Goal: Transaction & Acquisition: Purchase product/service

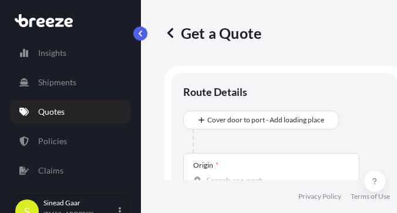
select select "Sea"
select select "1"
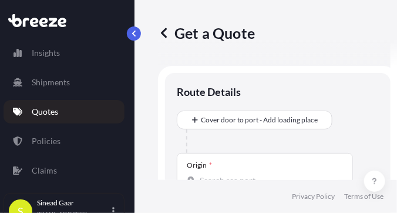
scroll to position [19, 0]
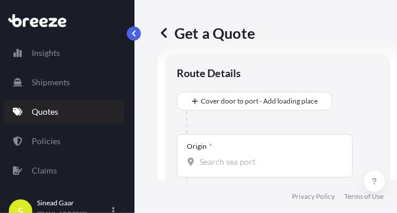
drag, startPoint x: 211, startPoint y: 99, endPoint x: 174, endPoint y: 116, distance: 40.5
click at [174, 116] on div "Route Details Cover door to port - Add loading place Place of loading Road Road…" at bounding box center [278, 203] width 226 height 298
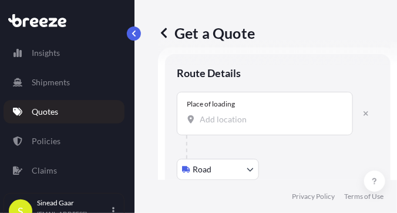
click at [202, 119] on input "Place of loading" at bounding box center [269, 119] width 139 height 12
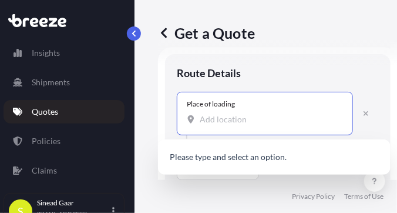
paste input "A4783 Wernstein"
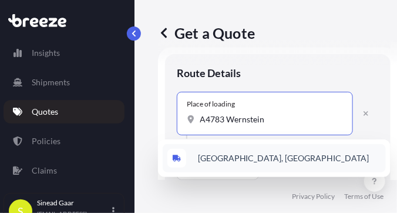
click at [250, 153] on span "[GEOGRAPHIC_DATA], [GEOGRAPHIC_DATA]" at bounding box center [283, 158] width 171 height 12
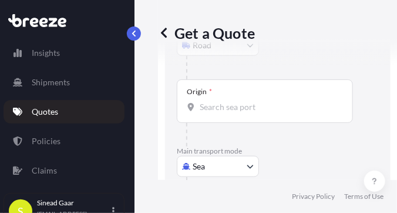
scroll to position [154, 0]
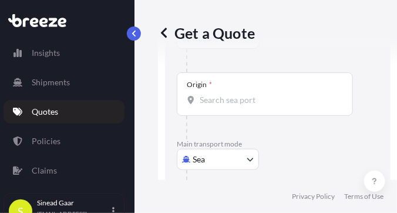
type input "[GEOGRAPHIC_DATA], [GEOGRAPHIC_DATA]"
click at [211, 102] on input "Origin *" at bounding box center [269, 100] width 139 height 12
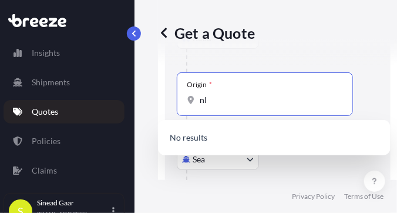
type input "n"
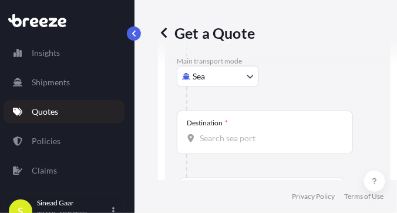
scroll to position [238, 0]
type input "NLRTM - [GEOGRAPHIC_DATA], [GEOGRAPHIC_DATA]"
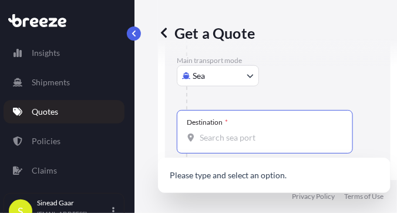
click at [203, 134] on input "Destination *" at bounding box center [269, 138] width 139 height 12
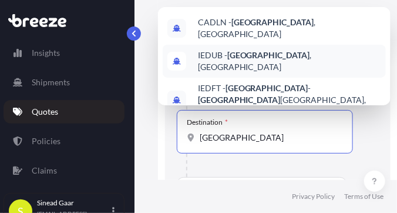
click at [230, 59] on span "IEDUB - [GEOGRAPHIC_DATA] , [GEOGRAPHIC_DATA]" at bounding box center [289, 60] width 183 height 23
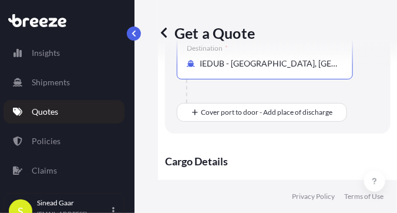
scroll to position [312, 0]
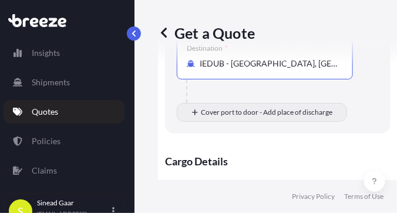
type input "IEDUB - [GEOGRAPHIC_DATA], [GEOGRAPHIC_DATA]"
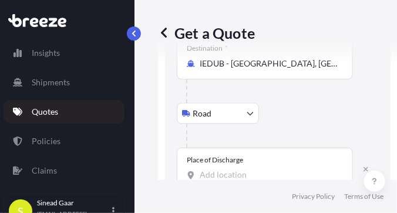
click at [197, 174] on div at bounding box center [265, 175] width 156 height 12
click at [200, 174] on input "Place of Discharge" at bounding box center [269, 175] width 139 height 12
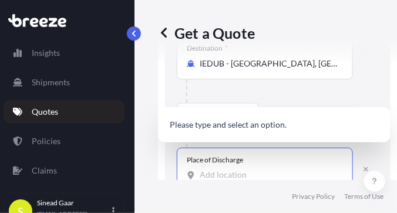
paste input "Co Donegal F93 V3KH"
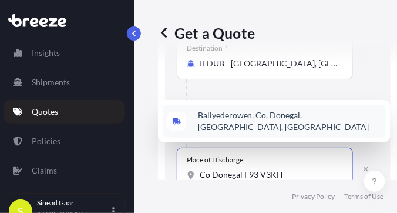
click at [243, 119] on span "Ballyederowen, Co. Donegal, [GEOGRAPHIC_DATA], [GEOGRAPHIC_DATA]" at bounding box center [289, 120] width 183 height 23
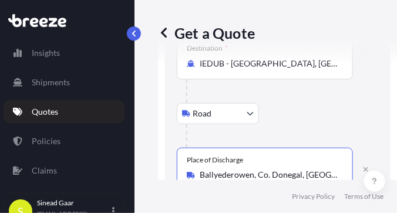
type input "Ballyederowen, Co. Donegal, [GEOGRAPHIC_DATA], [GEOGRAPHIC_DATA]"
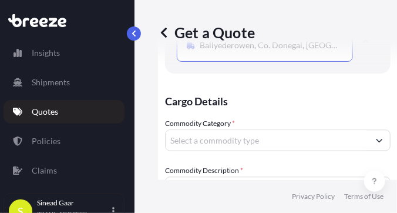
scroll to position [444, 0]
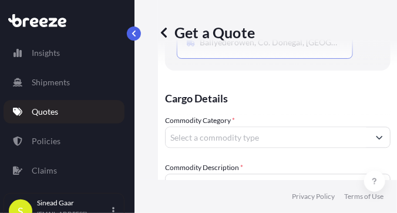
click at [382, 136] on button "Show suggestions" at bounding box center [379, 137] width 21 height 21
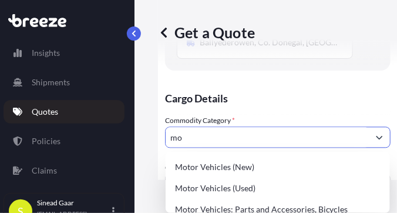
type input "m"
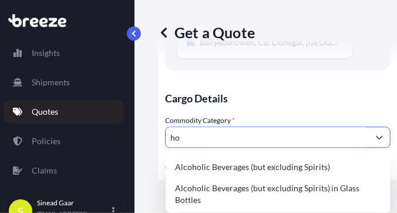
type input "h"
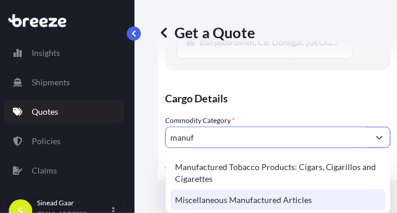
click at [315, 194] on div "Miscellaneous Manufactured Articles" at bounding box center [278, 199] width 216 height 21
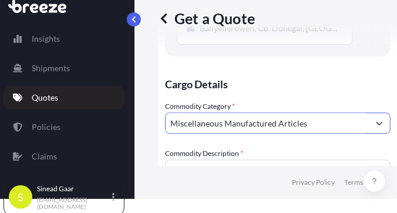
scroll to position [14, 6]
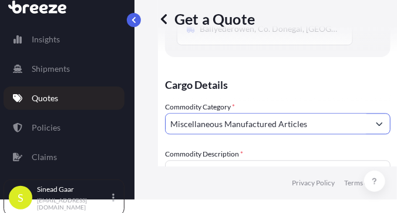
type input "Miscellaneous Manufactured Articles"
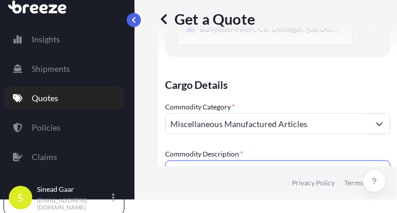
click at [181, 166] on textarea "Commodity Description *" at bounding box center [278, 188] width 226 height 56
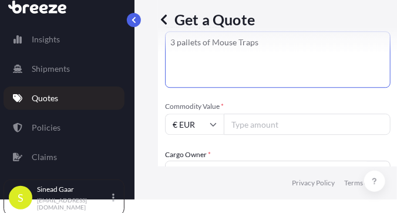
scroll to position [576, 0]
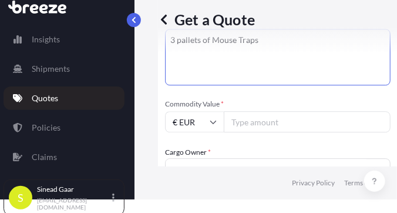
type textarea "3 pallets of Mouse Traps"
click at [247, 122] on input "Commodity Value *" at bounding box center [307, 121] width 167 height 21
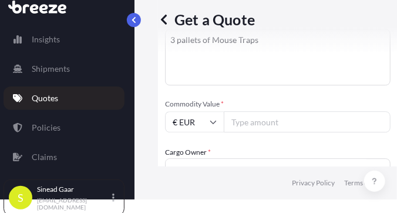
click at [247, 122] on input "Commodity Value *" at bounding box center [307, 121] width 167 height 21
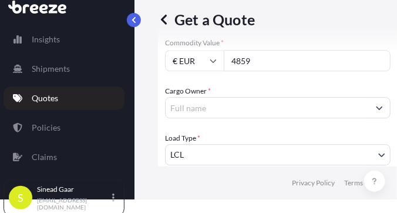
scroll to position [650, 0]
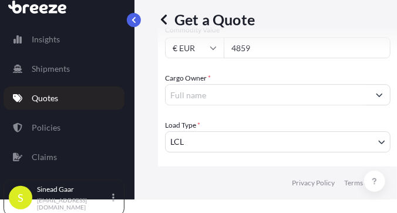
type input "4859"
click at [193, 95] on input "Cargo Owner *" at bounding box center [267, 94] width 203 height 21
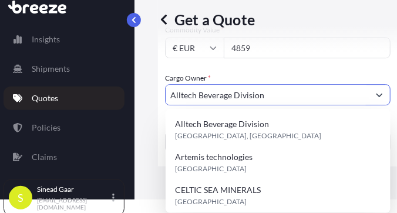
scroll to position [0, 0]
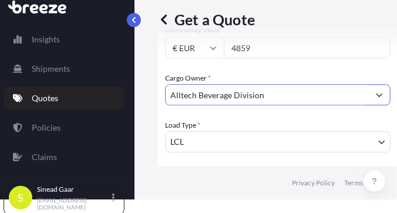
click at [382, 94] on icon "Show suggestions" at bounding box center [379, 94] width 7 height 7
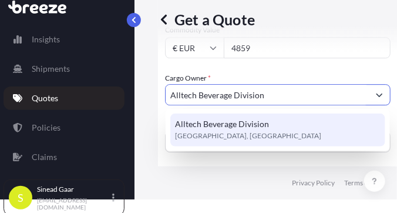
scroll to position [14, 6]
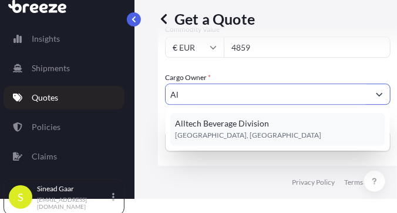
type input "A"
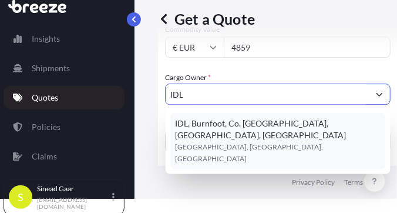
click at [341, 126] on div "IDL, Burnfoot, Co. [GEOGRAPHIC_DATA], [GEOGRAPHIC_DATA], [GEOGRAPHIC_DATA] [GEO…" at bounding box center [278, 141] width 216 height 56
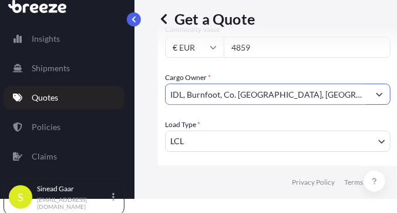
scroll to position [712, 0]
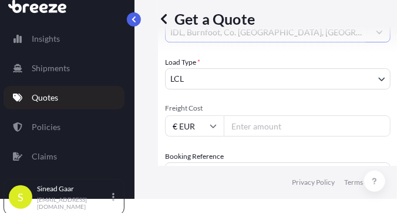
type input "IDL, Burnfoot, Co. [GEOGRAPHIC_DATA], [GEOGRAPHIC_DATA], [GEOGRAPHIC_DATA]"
click at [247, 125] on input "Freight Cost" at bounding box center [307, 125] width 167 height 21
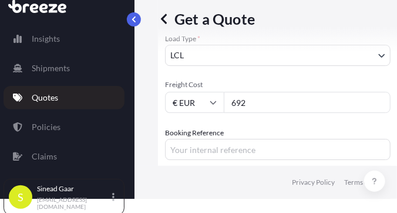
scroll to position [738, 0]
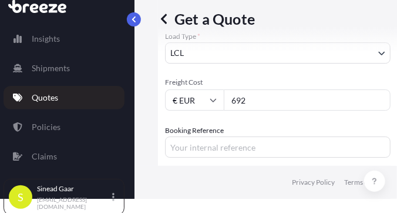
type input "692"
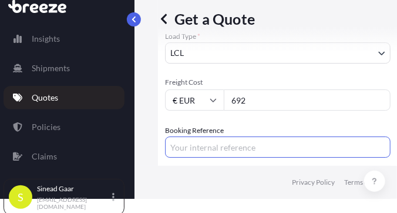
click at [175, 144] on input "Booking Reference" at bounding box center [278, 146] width 226 height 21
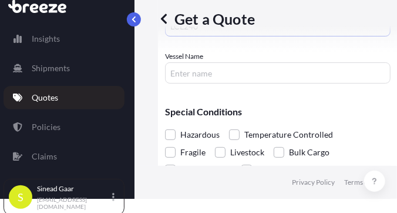
scroll to position [896, 0]
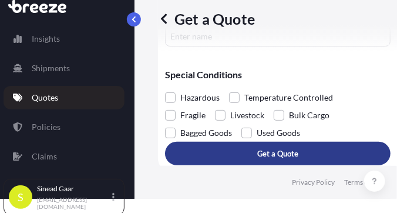
type input "LCL240"
click at [253, 148] on button "Get a Quote" at bounding box center [278, 153] width 226 height 23
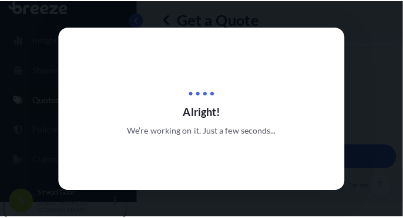
scroll to position [8, 6]
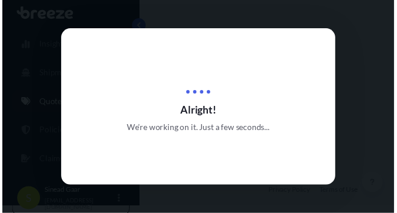
scroll to position [1012, 0]
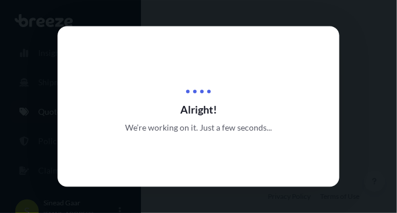
select select "Road"
select select "Sea"
select select "Road"
select select "1"
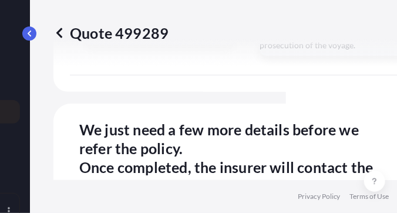
scroll to position [3608, 0]
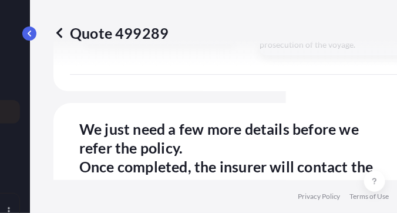
type input "[DATE]"
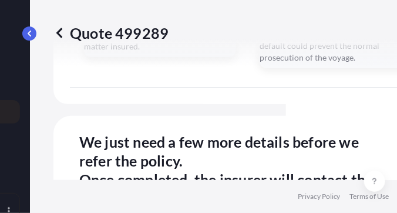
scroll to position [3620, 0]
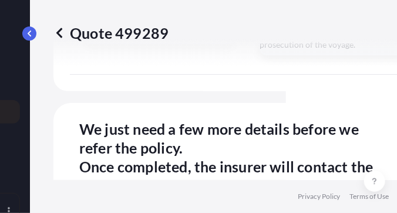
type input "[DATE]"
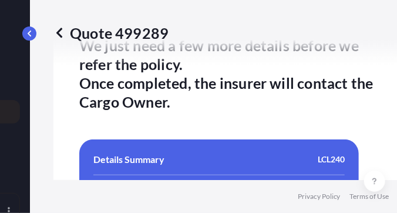
scroll to position [3727, 0]
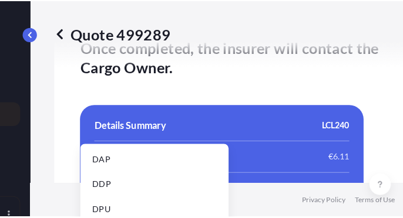
scroll to position [149, 0]
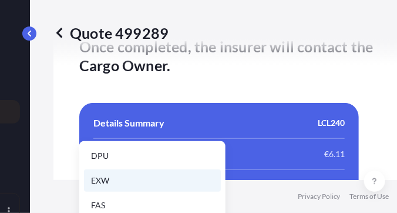
click at [126, 178] on li "EXW" at bounding box center [152, 180] width 137 height 22
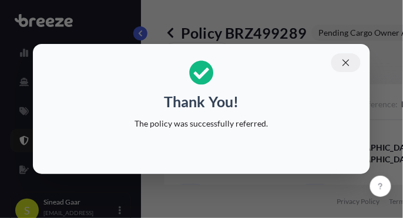
click at [346, 65] on icon "button" at bounding box center [346, 63] width 11 height 11
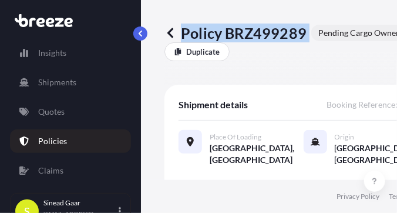
click at [309, 36] on div "Policy BRZ499289 Pending Cargo Owner Approval" at bounding box center [303, 32] width 278 height 19
drag, startPoint x: 309, startPoint y: 36, endPoint x: 288, endPoint y: 36, distance: 21.2
copy p "Policy BRZ499289"
